Goal: Find specific page/section: Find specific page/section

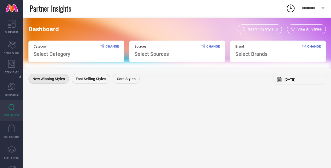
click at [10, 111] on link "INSPIRATION" at bounding box center [11, 110] width 23 height 21
click at [263, 24] on div "Search by Style ID" at bounding box center [259, 29] width 44 height 10
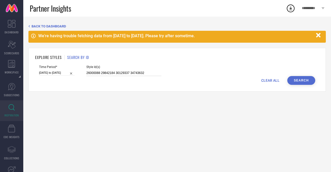
click at [98, 72] on input "26000088 29842184 30129337 34743632" at bounding box center [123, 73] width 75 height 6
paste input "23111610 23111662 23111680 23111666 23111624"
type input "23111610 23111662 23111680 23111666 23111624"
click at [299, 83] on button "Search" at bounding box center [301, 80] width 28 height 9
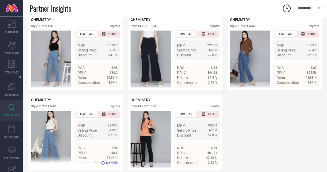
scroll to position [121, 0]
